Goal: Check status: Check status

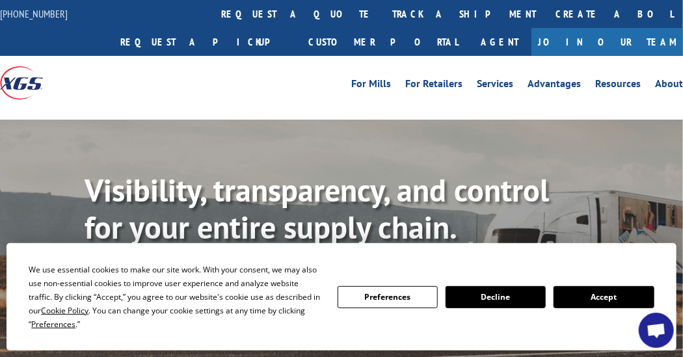
scroll to position [65, 0]
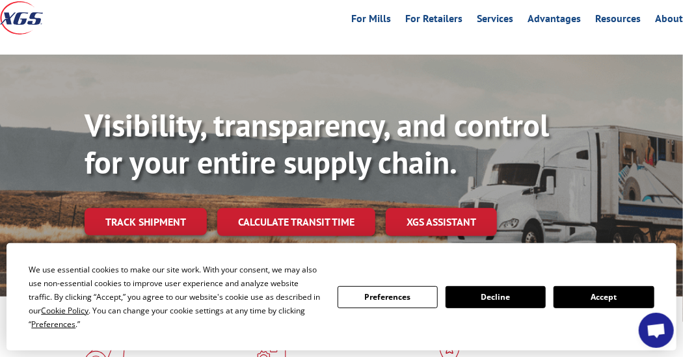
click at [580, 301] on button "Accept" at bounding box center [603, 297] width 100 height 22
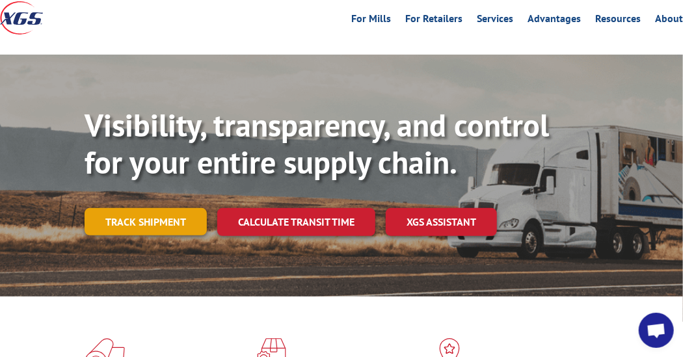
click at [176, 218] on link "Track shipment" at bounding box center [146, 221] width 122 height 27
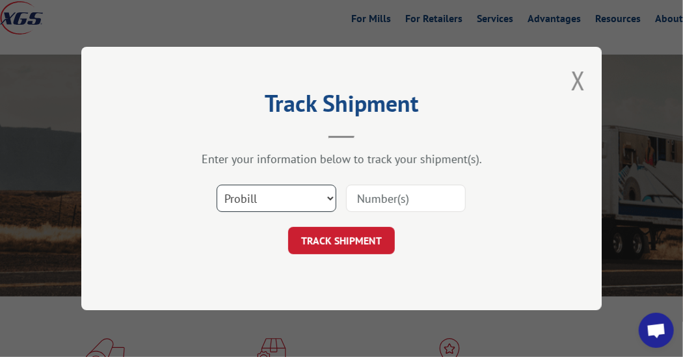
click at [328, 197] on select "Select category... Probill BOL PO" at bounding box center [276, 198] width 120 height 27
select select "bol"
click at [216, 185] on select "Select category... Probill BOL PO" at bounding box center [276, 198] width 120 height 27
click at [372, 196] on input at bounding box center [406, 198] width 120 height 27
type input "2843862"
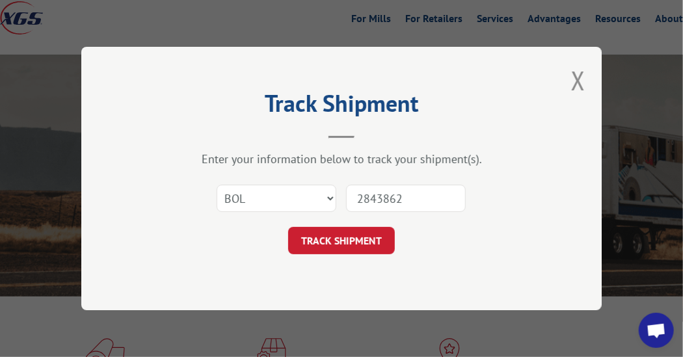
click button "TRACK SHIPMENT" at bounding box center [341, 240] width 107 height 27
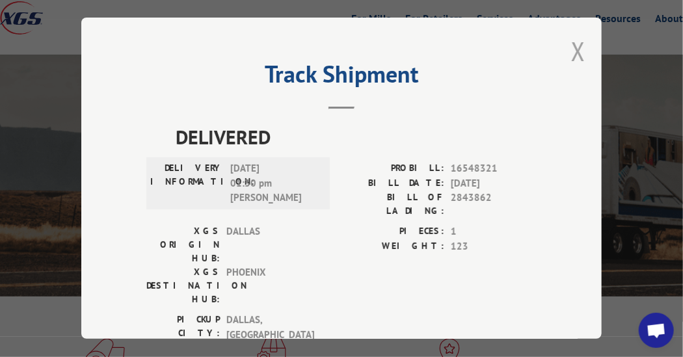
click at [572, 45] on button "Close modal" at bounding box center [578, 51] width 14 height 34
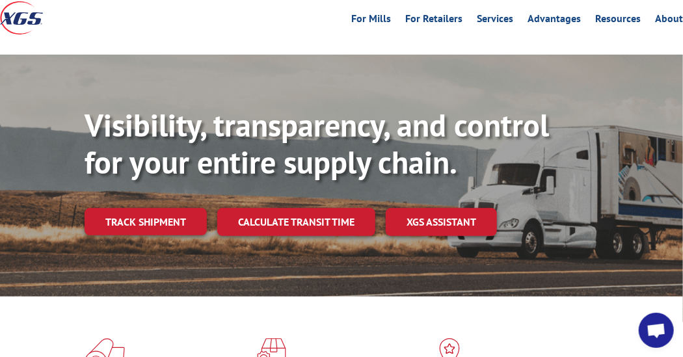
click at [146, 216] on link "Track shipment" at bounding box center [146, 221] width 122 height 27
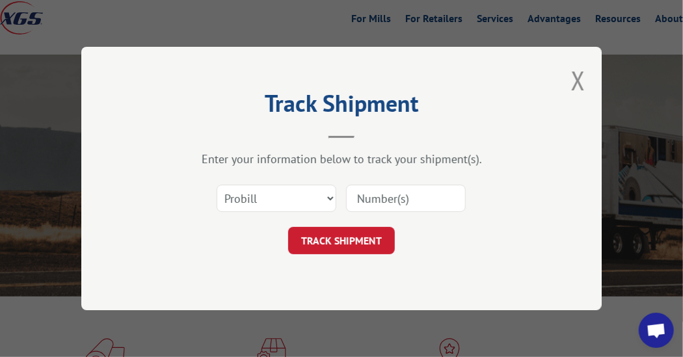
scroll to position [0, 0]
click at [332, 200] on select "Select category... Probill BOL PO" at bounding box center [276, 198] width 120 height 27
click at [216, 185] on select "Select category... Probill BOL PO" at bounding box center [276, 198] width 120 height 27
click at [371, 198] on input at bounding box center [406, 198] width 120 height 27
click at [330, 198] on select "Select category... Probill BOL PO" at bounding box center [276, 198] width 120 height 27
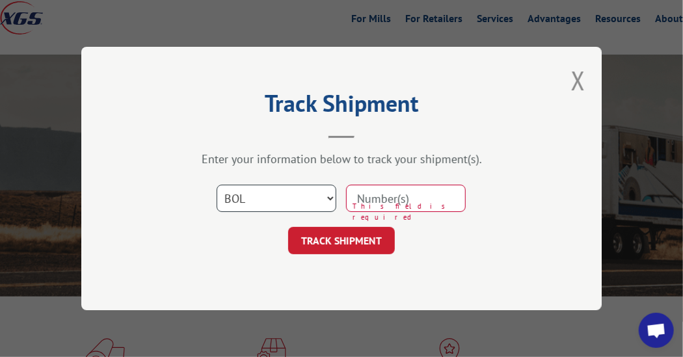
select select "probill"
click at [216, 185] on select "Select category... Probill BOL PO" at bounding box center [276, 198] width 120 height 27
click at [390, 197] on input at bounding box center [406, 198] width 120 height 27
type input "2843862"
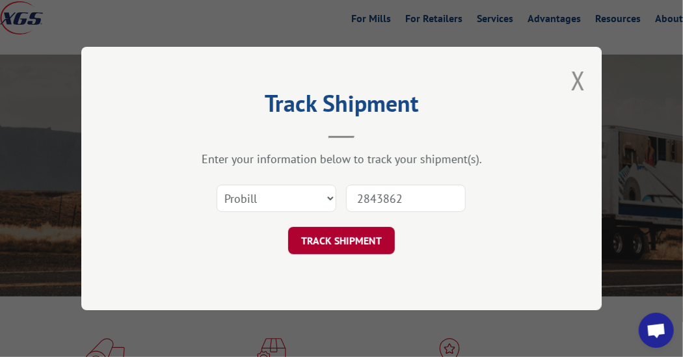
click at [349, 236] on button "TRACK SHIPMENT" at bounding box center [341, 240] width 107 height 27
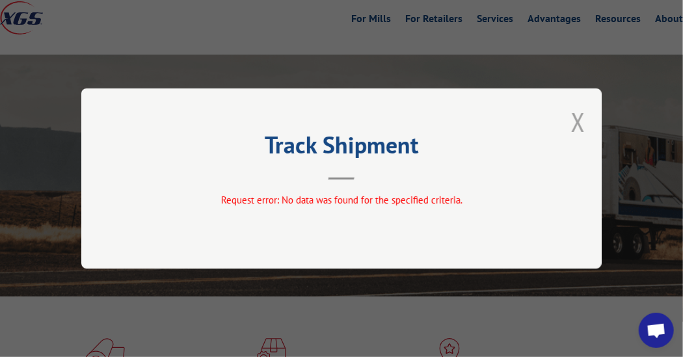
click at [579, 124] on button "Close modal" at bounding box center [578, 122] width 14 height 34
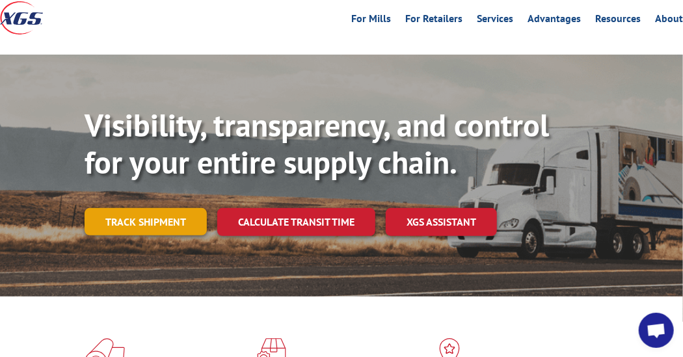
click at [151, 217] on link "Track shipment" at bounding box center [146, 221] width 122 height 27
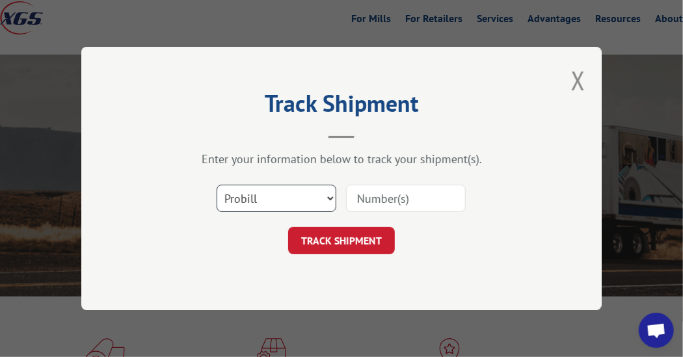
click at [327, 194] on select "Select category... Probill BOL PO" at bounding box center [276, 198] width 120 height 27
select select "po"
click at [216, 185] on select "Select category... Probill BOL PO" at bounding box center [276, 198] width 120 height 27
click at [400, 202] on input at bounding box center [406, 198] width 120 height 27
type input "2843862"
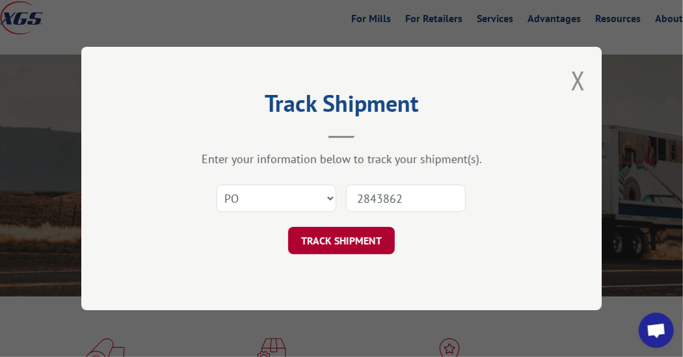
click at [371, 238] on button "TRACK SHIPMENT" at bounding box center [341, 240] width 107 height 27
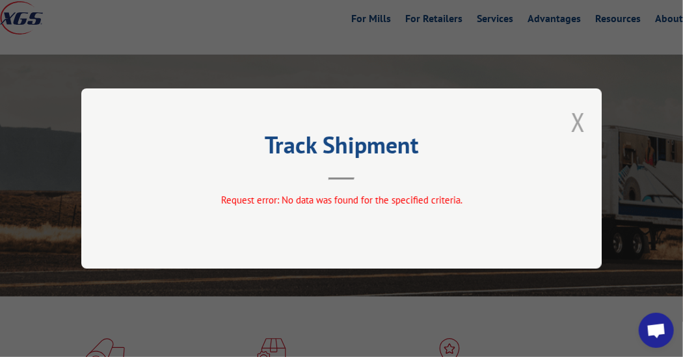
click at [572, 120] on button "Close modal" at bounding box center [578, 122] width 14 height 34
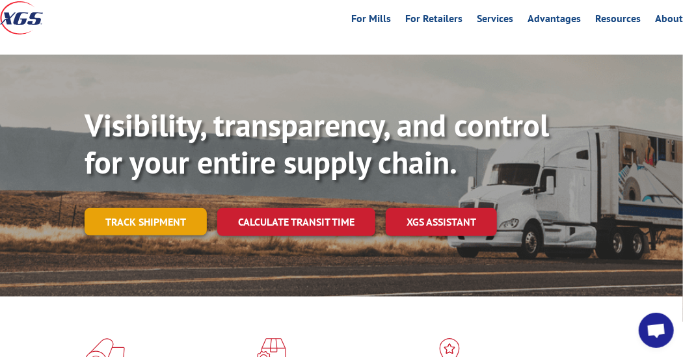
click at [168, 218] on link "Track shipment" at bounding box center [146, 221] width 122 height 27
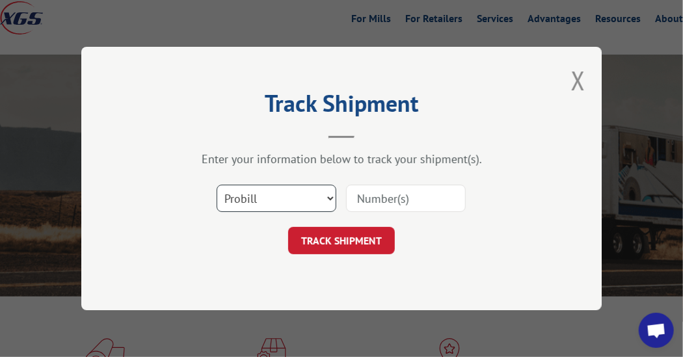
click at [326, 197] on select "Select category... Probill BOL PO" at bounding box center [276, 198] width 120 height 27
select select "bol"
click at [216, 185] on select "Select category... Probill BOL PO" at bounding box center [276, 198] width 120 height 27
click at [377, 201] on input at bounding box center [406, 198] width 120 height 27
type input "2843862"
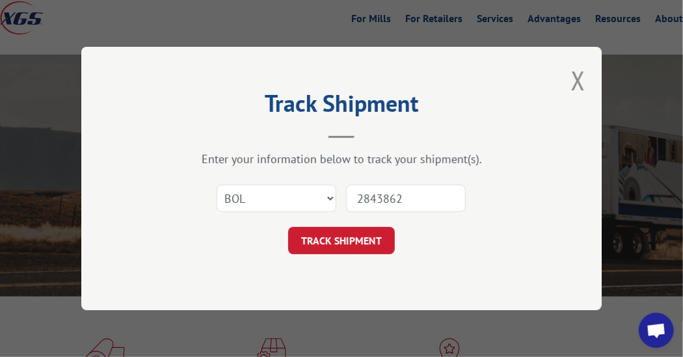
click button "TRACK SHIPMENT" at bounding box center [341, 240] width 107 height 27
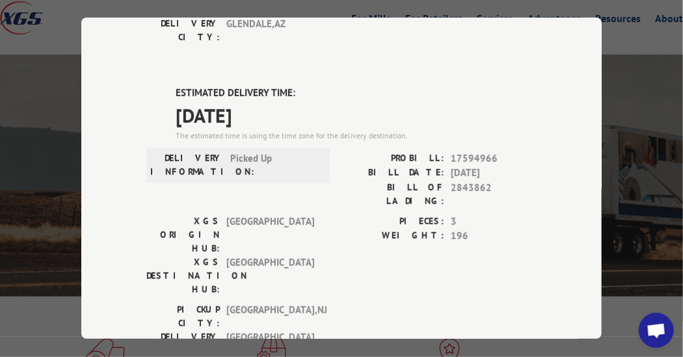
scroll to position [260, 0]
